Goal: Contribute content

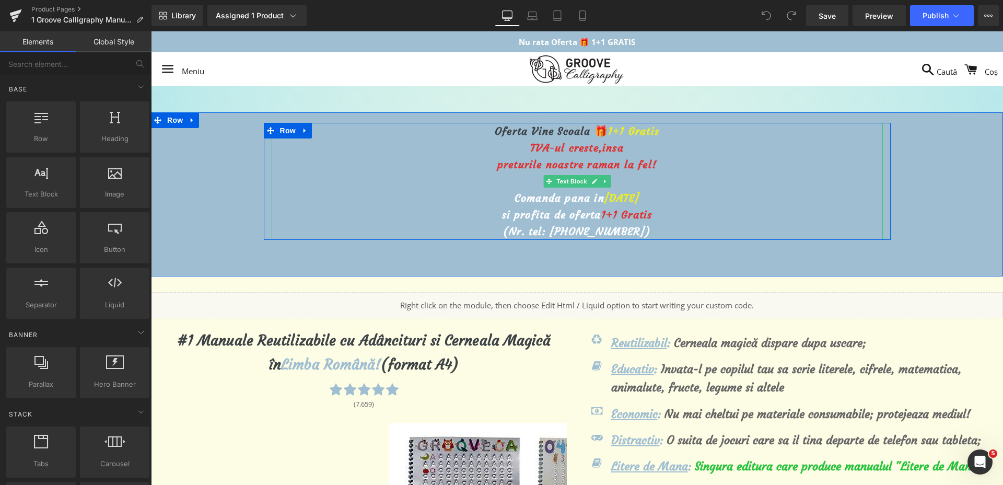
click at [604, 202] on span "[DATE]" at bounding box center [621, 197] width 35 height 13
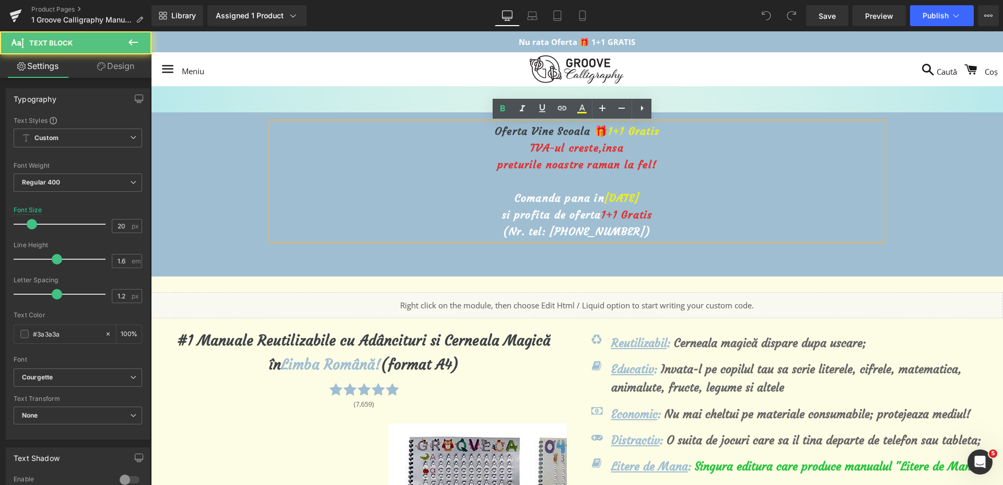
click at [604, 201] on span "[DATE]" at bounding box center [621, 197] width 35 height 13
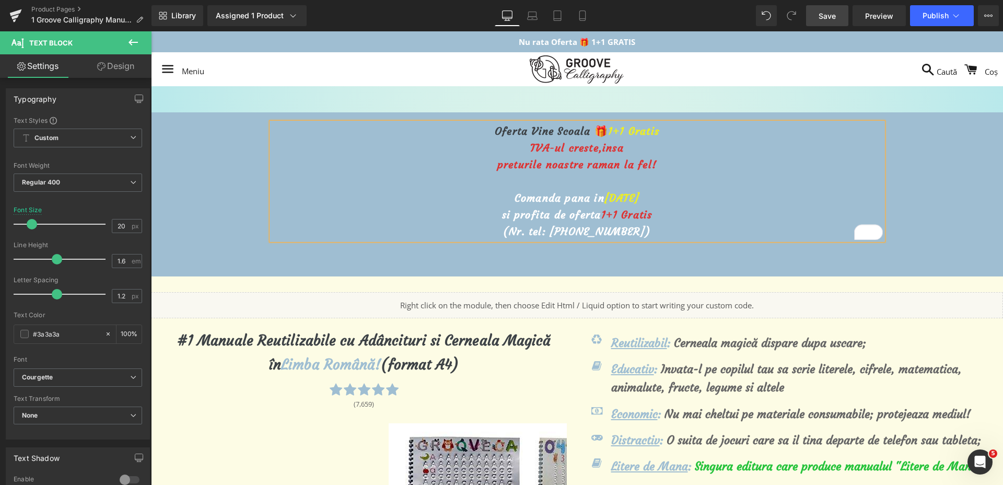
click at [815, 13] on link "Save" at bounding box center [827, 15] width 42 height 21
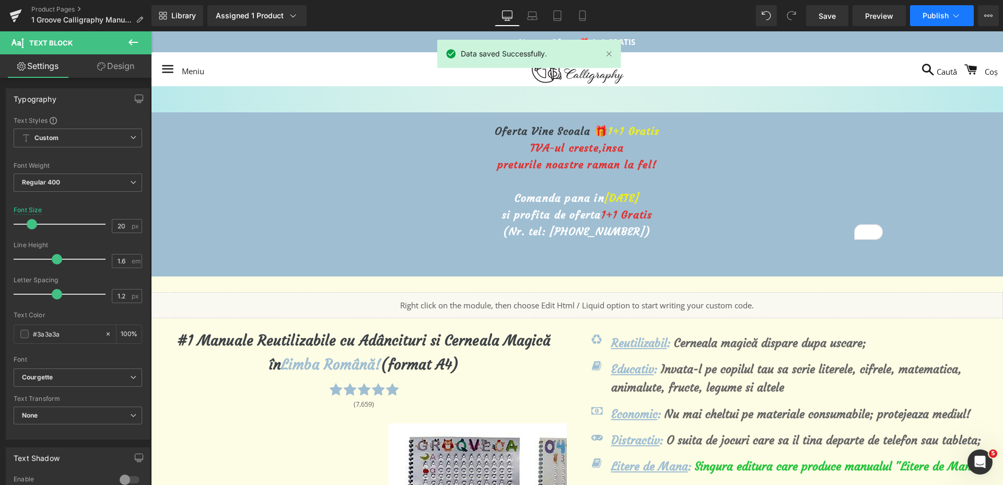
click at [934, 22] on button "Publish" at bounding box center [942, 15] width 64 height 21
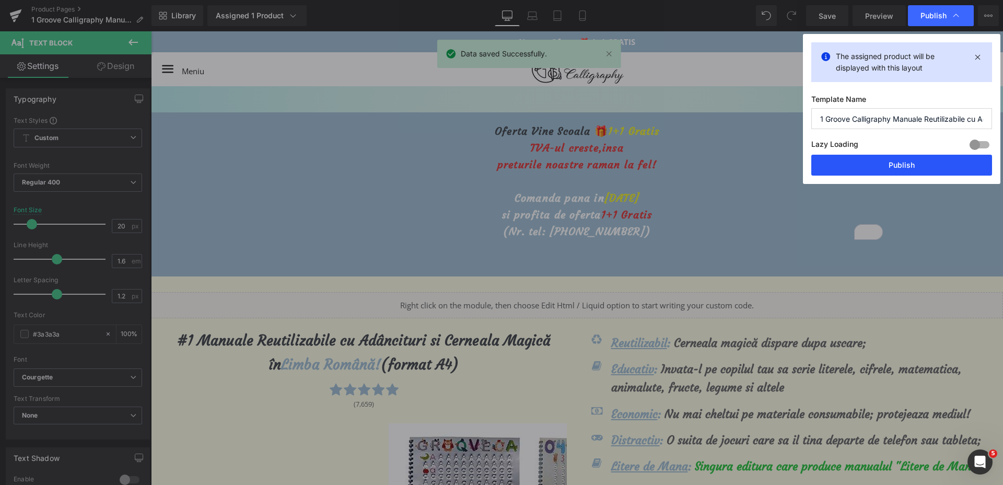
click at [878, 168] on button "Publish" at bounding box center [901, 165] width 181 height 21
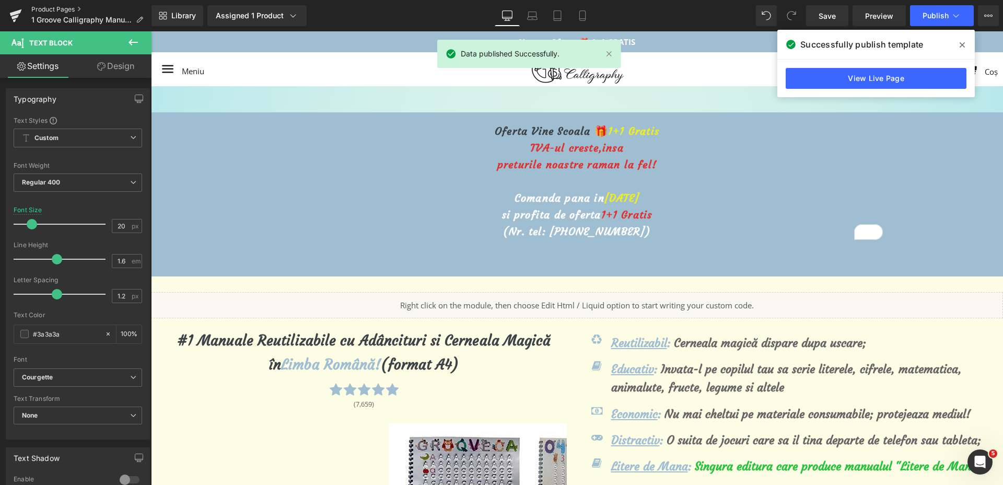
click at [57, 8] on link "Product Pages" at bounding box center [91, 9] width 120 height 8
